Goal: Information Seeking & Learning: Learn about a topic

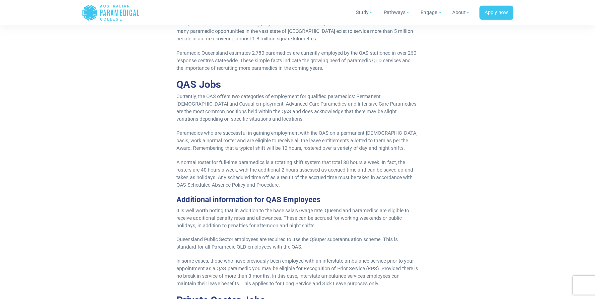
scroll to position [176, 0]
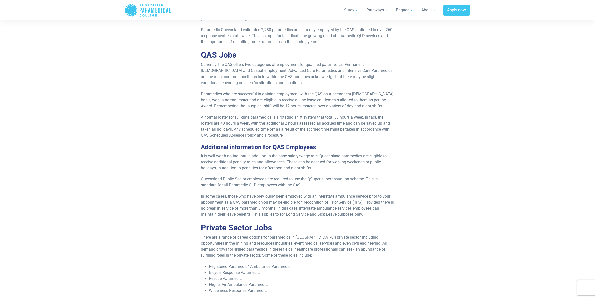
drag, startPoint x: 447, startPoint y: 1, endPoint x: 410, endPoint y: 98, distance: 104.2
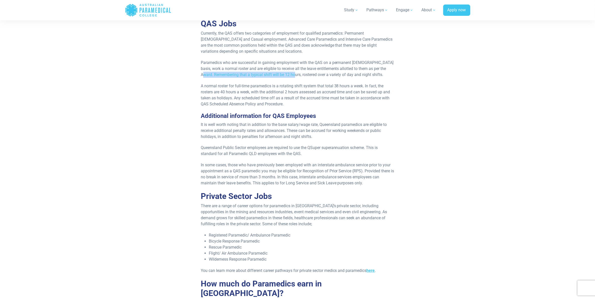
drag, startPoint x: 207, startPoint y: 73, endPoint x: 296, endPoint y: 77, distance: 88.9
click at [296, 77] on p "Paramedics who are successful in gaining employment with the QAS on a permanent…" at bounding box center [298, 69] width 194 height 18
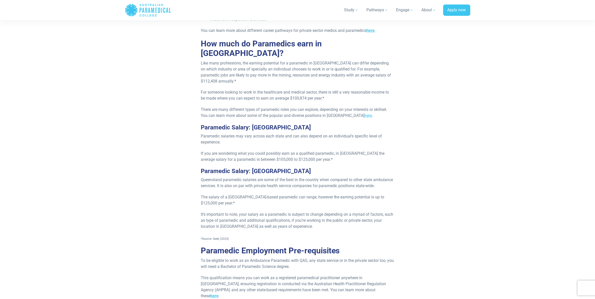
scroll to position [458, 0]
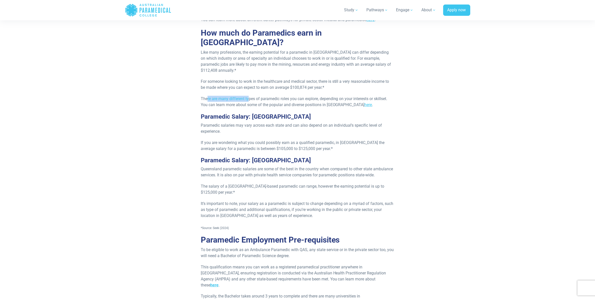
drag, startPoint x: 206, startPoint y: 89, endPoint x: 253, endPoint y: 88, distance: 46.9
click at [252, 96] on p "There are many different types of paramedic roles you can explore, depending on…" at bounding box center [298, 102] width 194 height 12
drag, startPoint x: 253, startPoint y: 88, endPoint x: 328, endPoint y: 92, distance: 74.4
click at [328, 96] on p "There are many different types of paramedic roles you can explore, depending on…" at bounding box center [298, 102] width 194 height 12
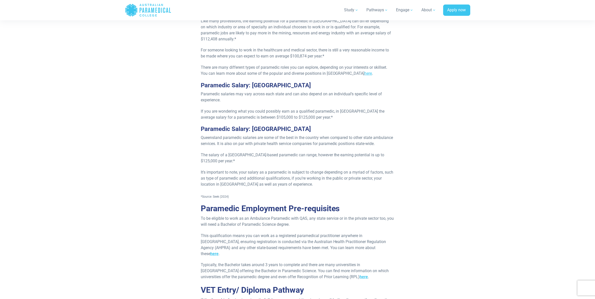
scroll to position [521, 0]
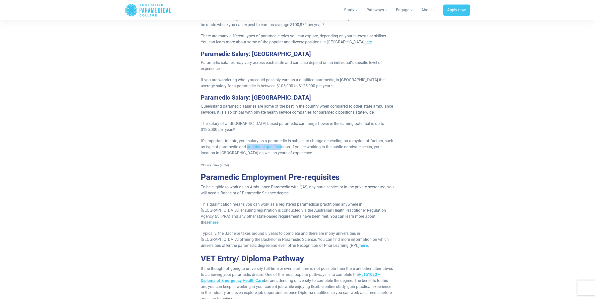
drag, startPoint x: 289, startPoint y: 145, endPoint x: 256, endPoint y: 142, distance: 32.9
click at [256, 142] on p "It’s important to note, your salary as a paramedic is subject to change dependi…" at bounding box center [298, 147] width 194 height 18
click at [258, 142] on p "It’s important to note, your salary as a paramedic is subject to change dependi…" at bounding box center [298, 147] width 194 height 18
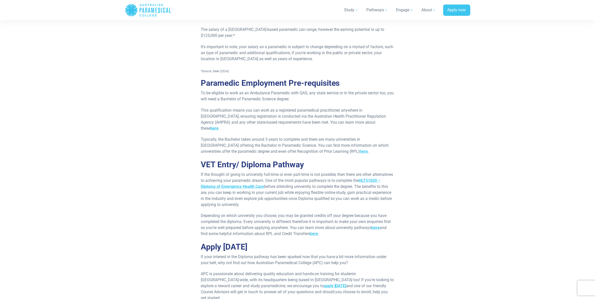
scroll to position [646, 0]
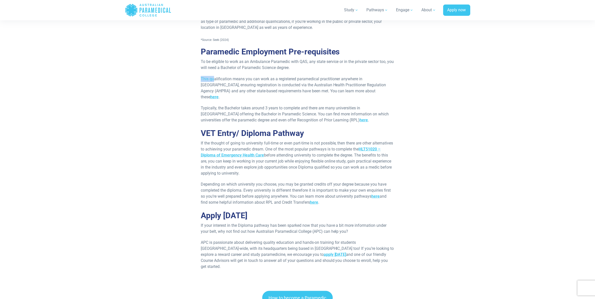
drag, startPoint x: 201, startPoint y: 74, endPoint x: 215, endPoint y: 77, distance: 13.8
click at [215, 77] on p "This qualification means you can work as a registered paramedical practitioner …" at bounding box center [298, 88] width 194 height 24
drag, startPoint x: 215, startPoint y: 77, endPoint x: 227, endPoint y: 83, distance: 13.8
click at [227, 83] on p "This qualification means you can work as a registered paramedical practitioner …" at bounding box center [298, 88] width 194 height 24
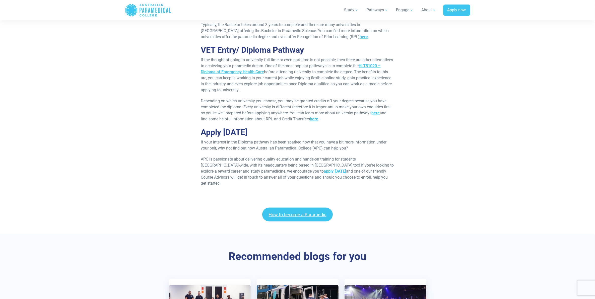
scroll to position [740, 0]
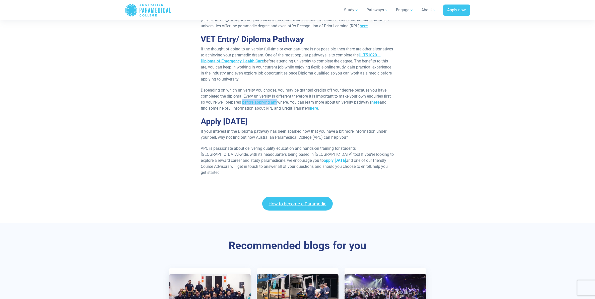
drag, startPoint x: 275, startPoint y: 92, endPoint x: 242, endPoint y: 92, distance: 32.9
click at [242, 92] on p "Depending on which university you choose, you may be granted credits off your d…" at bounding box center [298, 99] width 194 height 24
drag, startPoint x: 242, startPoint y: 92, endPoint x: 288, endPoint y: 92, distance: 45.2
click at [288, 92] on p "Depending on which university you choose, you may be granted credits off your d…" at bounding box center [298, 99] width 194 height 24
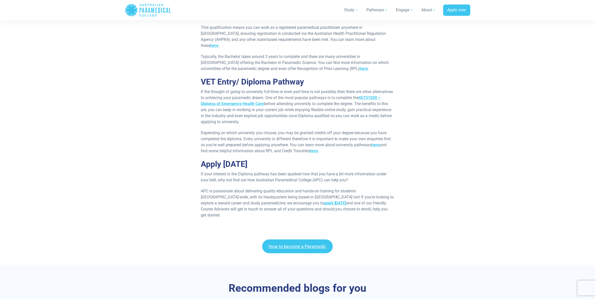
scroll to position [709, 0]
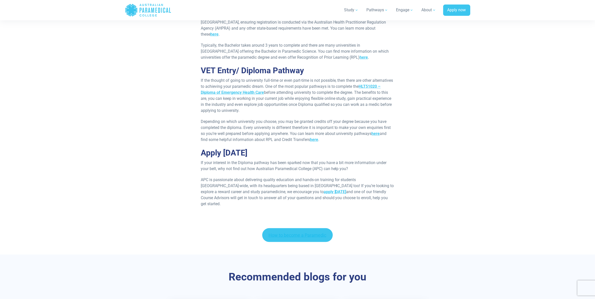
click at [290, 228] on link "How to become a Paramedic" at bounding box center [297, 235] width 71 height 14
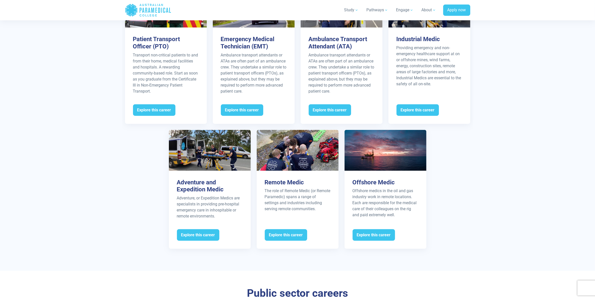
scroll to position [690, 0]
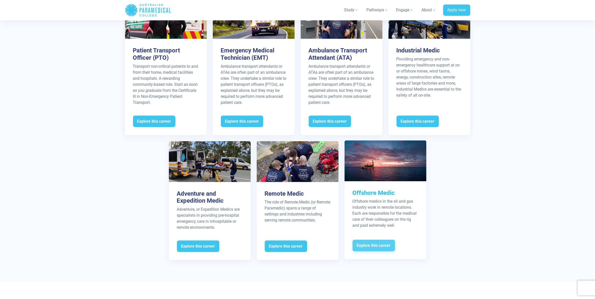
click at [371, 241] on span "Explore this career" at bounding box center [374, 246] width 42 height 12
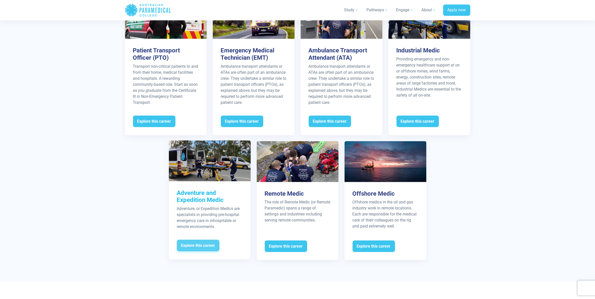
click at [205, 241] on span "Explore this career" at bounding box center [198, 246] width 42 height 12
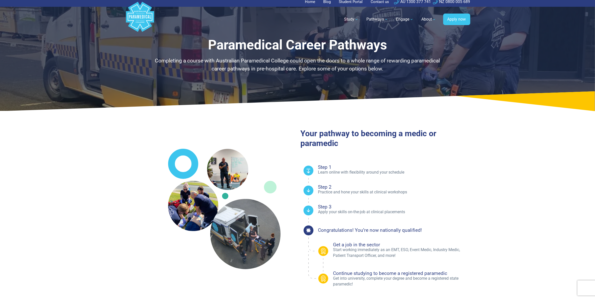
scroll to position [0, 0]
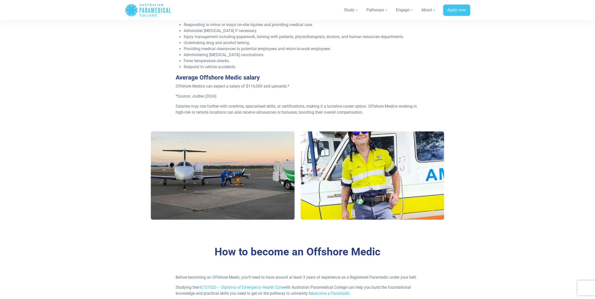
scroll to position [251, 0]
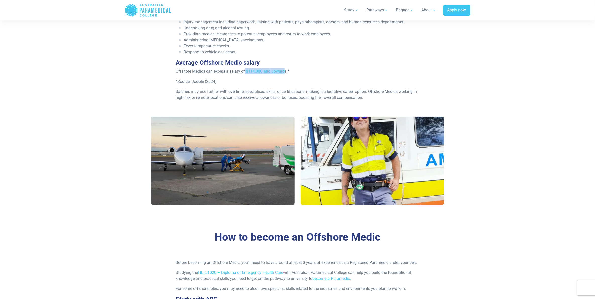
drag, startPoint x: 245, startPoint y: 73, endPoint x: 285, endPoint y: 68, distance: 40.2
click at [285, 68] on p "Offshore Medics can expect a salary of $114,000 and upwards.*" at bounding box center [298, 71] width 244 height 6
drag, startPoint x: 285, startPoint y: 68, endPoint x: 285, endPoint y: 78, distance: 9.5
click at [285, 78] on div "An Offshore Medic typically works in the oil and gas industry, on a drilling ri…" at bounding box center [298, 16] width 250 height 177
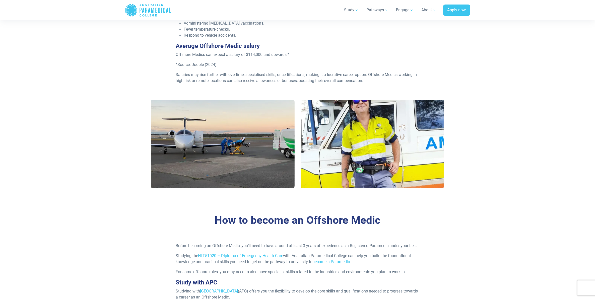
scroll to position [282, 0]
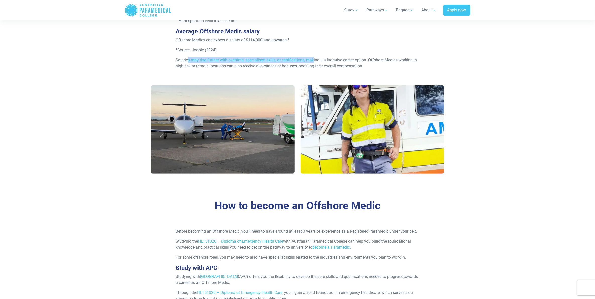
drag, startPoint x: 192, startPoint y: 58, endPoint x: 318, endPoint y: 60, distance: 126.0
click at [318, 60] on p "Salaries may rise further with overtime, specialised skills, or certifications,…" at bounding box center [298, 63] width 244 height 12
drag, startPoint x: 318, startPoint y: 60, endPoint x: 337, endPoint y: 63, distance: 18.8
click at [337, 63] on p "Salaries may rise further with overtime, specialised skills, or certifications,…" at bounding box center [298, 63] width 244 height 12
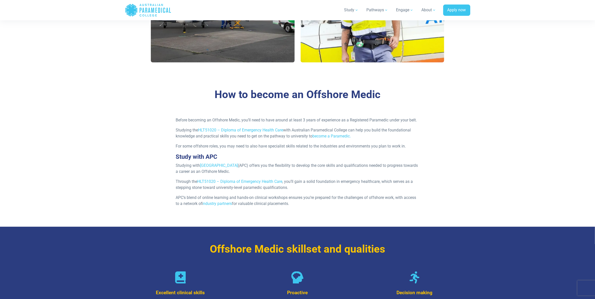
scroll to position [408, 0]
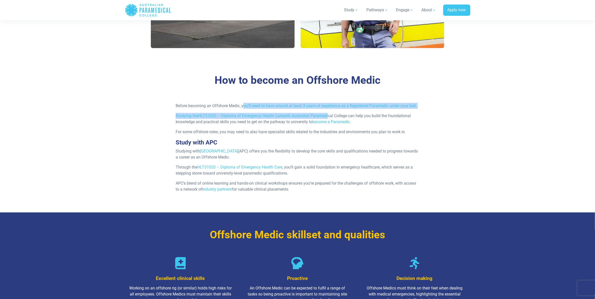
drag, startPoint x: 243, startPoint y: 104, endPoint x: 329, endPoint y: 109, distance: 86.2
click at [329, 109] on div "Before becoming an Offshore Medic, you’ll need to have around at least 3 years …" at bounding box center [298, 150] width 250 height 94
click at [330, 108] on p "Before becoming an Offshore Medic, you’ll need to have around at least 3 years …" at bounding box center [298, 106] width 244 height 6
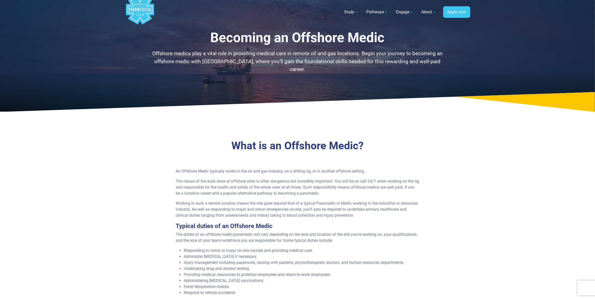
scroll to position [0, 0]
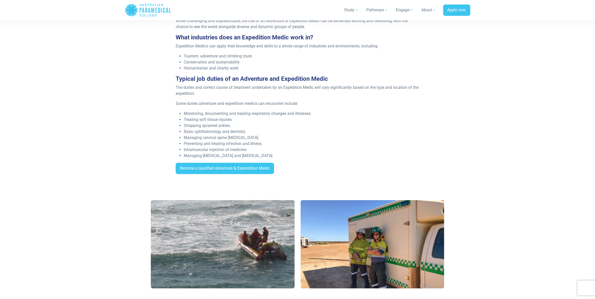
scroll to position [220, 0]
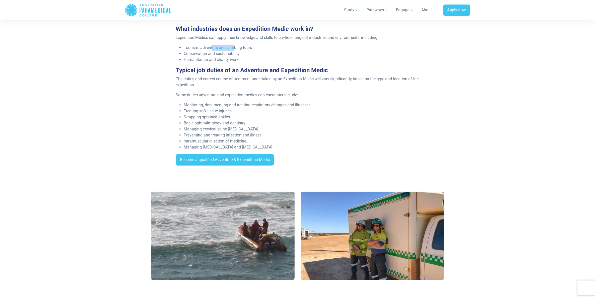
drag, startPoint x: 213, startPoint y: 48, endPoint x: 234, endPoint y: 47, distance: 20.8
click at [234, 47] on li "Tourism: adventure and climbing tours" at bounding box center [302, 48] width 236 height 6
drag, startPoint x: 234, startPoint y: 47, endPoint x: 232, endPoint y: 56, distance: 9.0
click at [232, 56] on li "Conservation and sustainability" at bounding box center [302, 54] width 236 height 6
drag, startPoint x: 232, startPoint y: 56, endPoint x: 234, endPoint y: 64, distance: 8.2
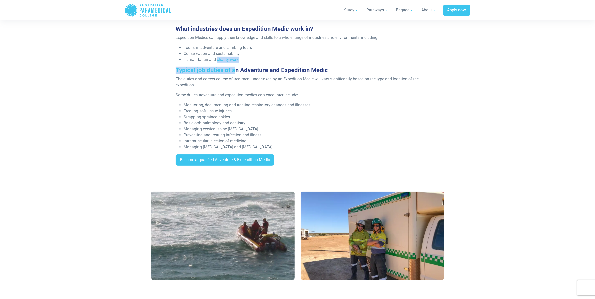
click at [234, 64] on div "Adventure or Expedition Medics are specialists in providing pre-hospital emerge…" at bounding box center [298, 60] width 250 height 219
drag, startPoint x: 234, startPoint y: 64, endPoint x: 210, endPoint y: 73, distance: 25.6
click at [210, 73] on h3 "Typical job duties of an Adventure and Expedition Medic" at bounding box center [298, 70] width 244 height 7
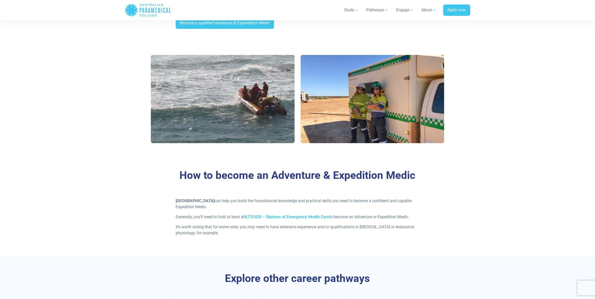
scroll to position [345, 0]
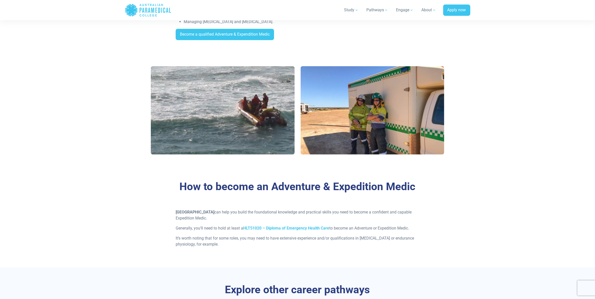
click at [214, 244] on p "It’s worth noting that for some roles, you may need to have extensive experienc…" at bounding box center [298, 241] width 244 height 12
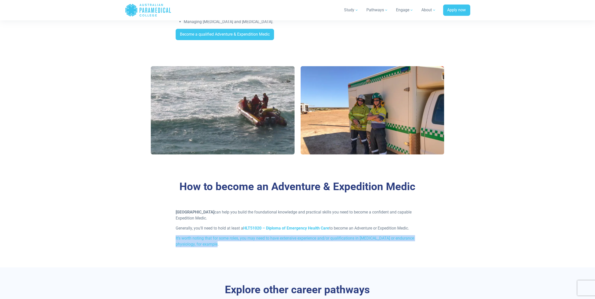
drag, startPoint x: 217, startPoint y: 244, endPoint x: 165, endPoint y: 232, distance: 53.4
click at [165, 232] on div "Australian Paramedical College can help you build the foundational knowledge an…" at bounding box center [298, 230] width 300 height 42
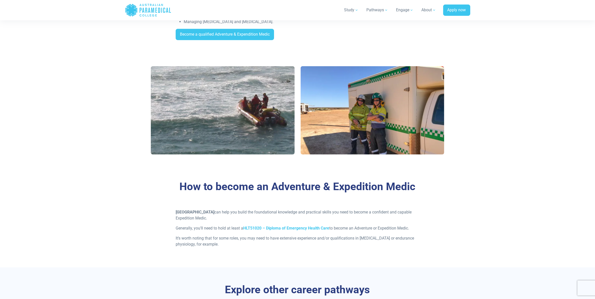
drag, startPoint x: 165, startPoint y: 232, endPoint x: 235, endPoint y: 250, distance: 72.5
click at [235, 250] on div "Australian Paramedical College can help you build the foundational knowledge an…" at bounding box center [298, 230] width 250 height 42
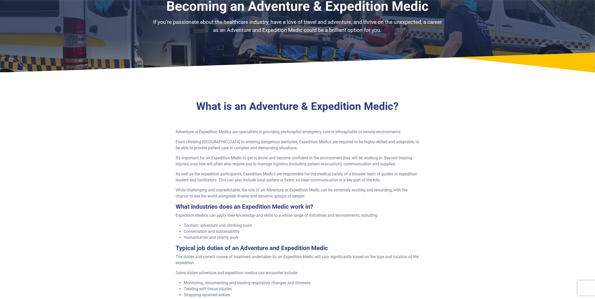
scroll to position [0, 0]
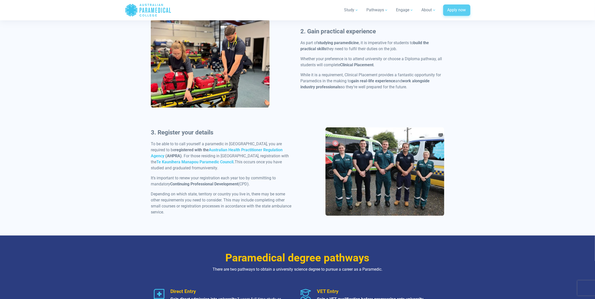
scroll to position [376, 0]
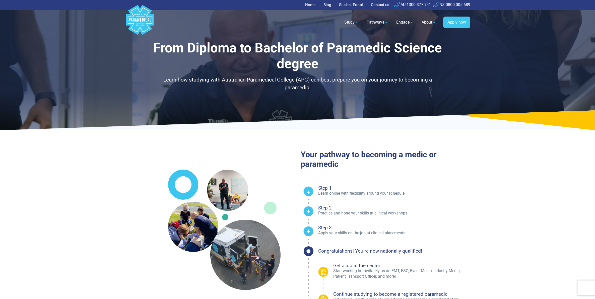
select select "**********"
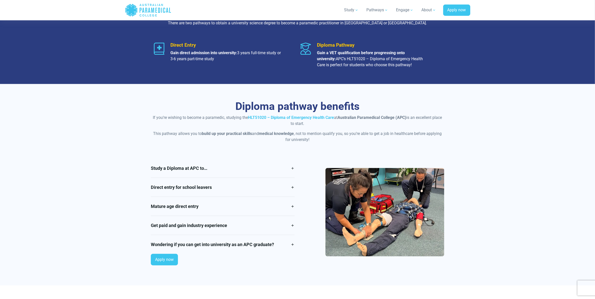
scroll to position [376, 0]
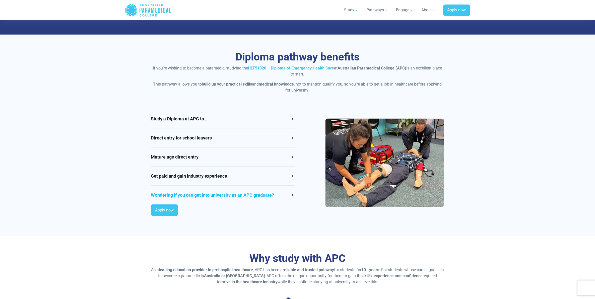
click at [206, 199] on link "Wondering if you can get into university as an APC graduate?" at bounding box center [223, 195] width 144 height 19
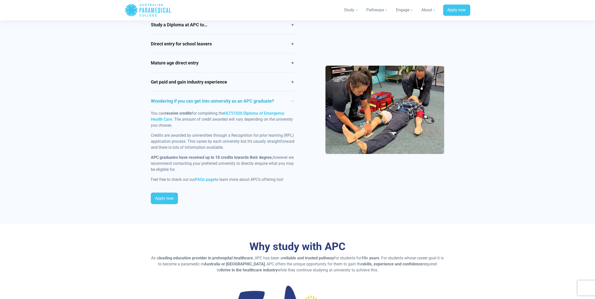
scroll to position [439, 0]
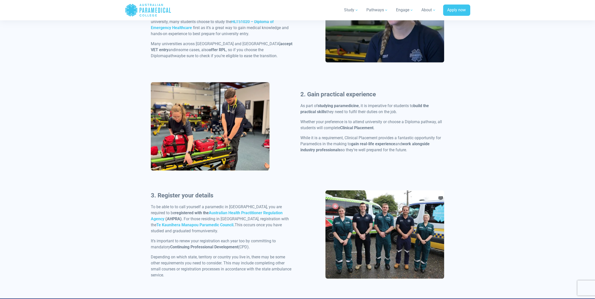
scroll to position [376, 0]
